Goal: Task Accomplishment & Management: Manage account settings

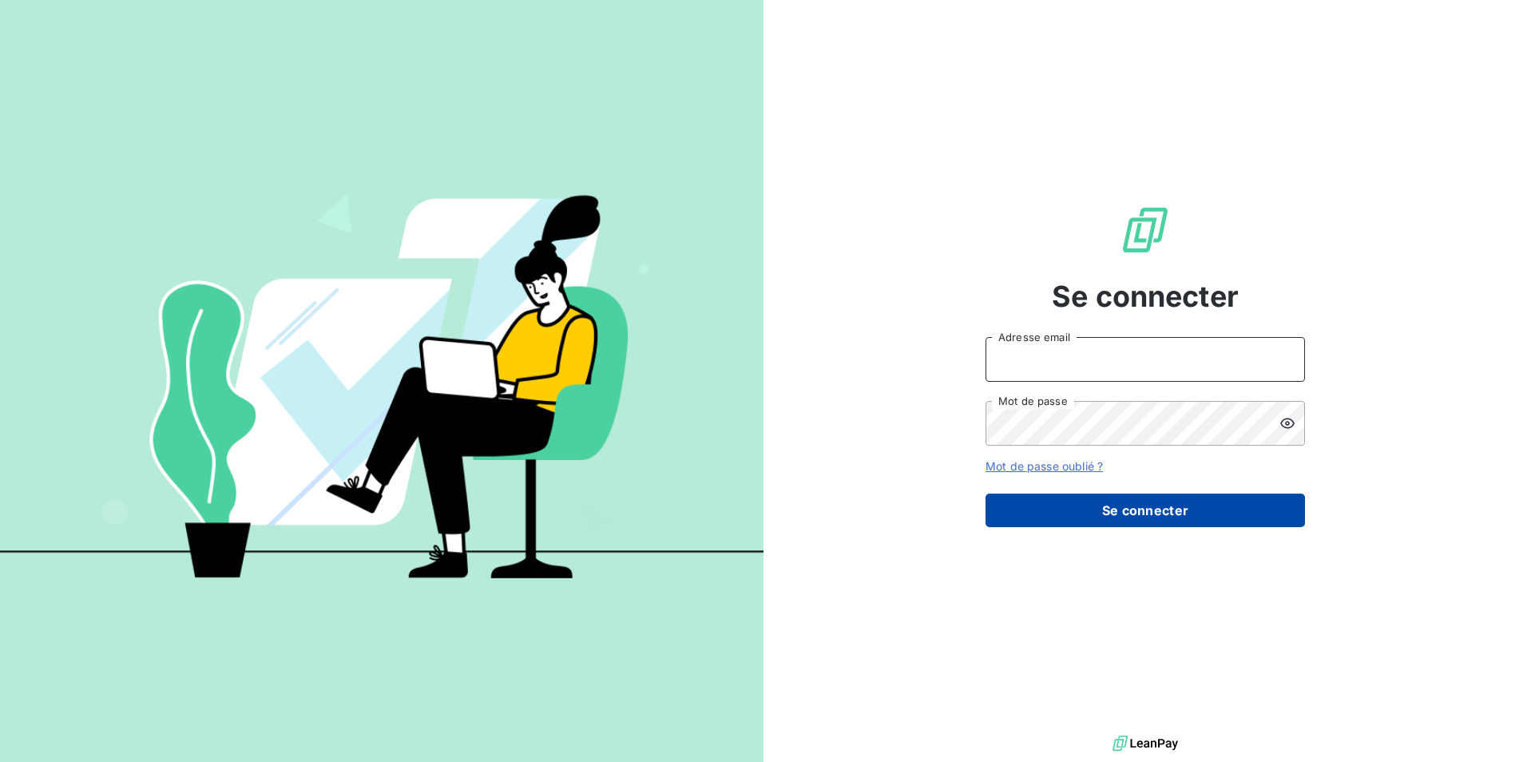
type input "[EMAIL_ADDRESS][DOMAIN_NAME]"
click at [1092, 506] on button "Se connecter" at bounding box center [1144, 510] width 319 height 34
